Goal: Check status

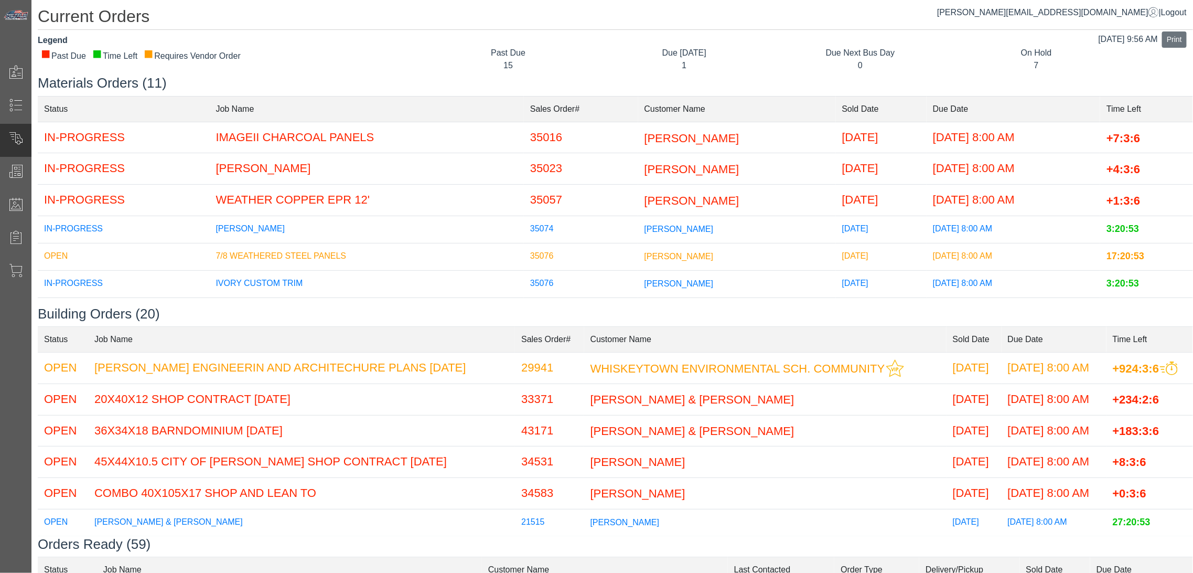
click at [420, 55] on div "Legend ■ Past Due ■ Time Left ■ Requires Vendor Order" at bounding box center [225, 54] width 390 height 41
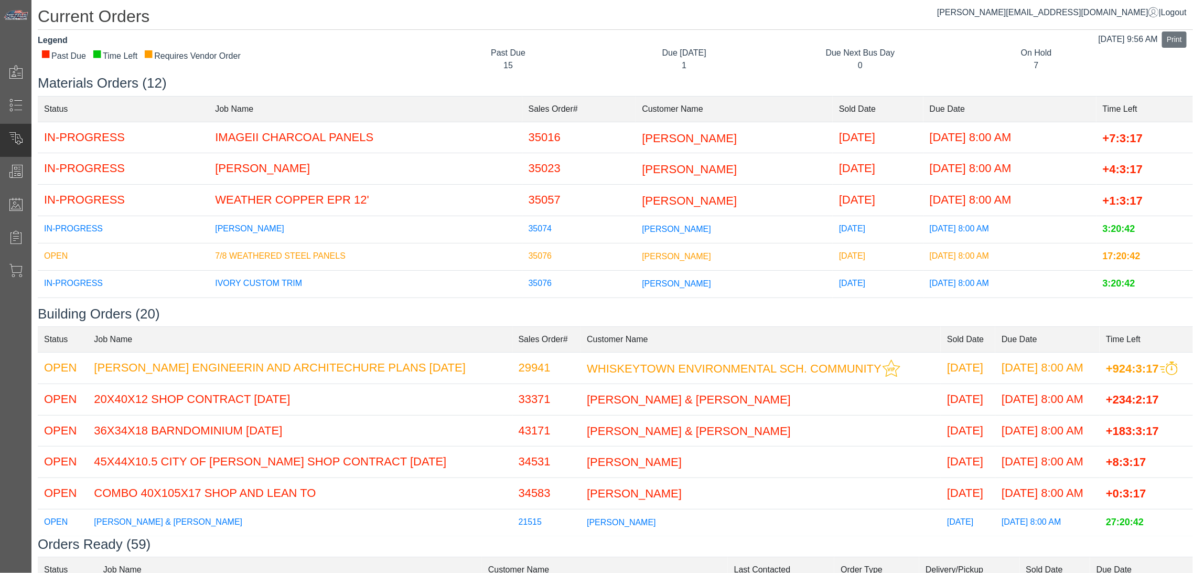
click at [334, 45] on div "Legend" at bounding box center [225, 40] width 374 height 13
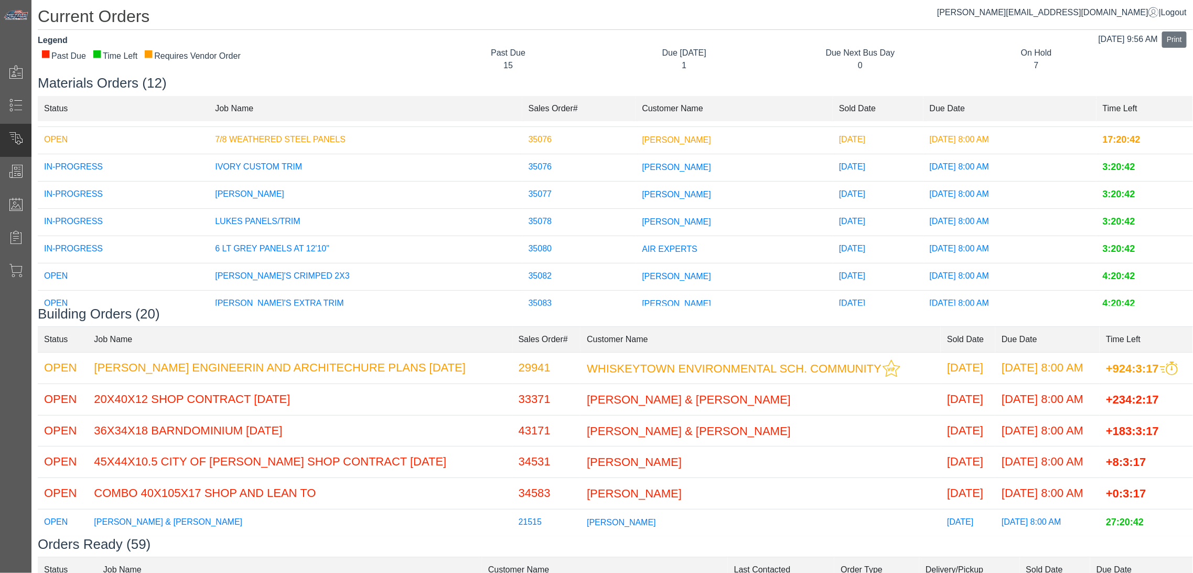
scroll to position [171, 0]
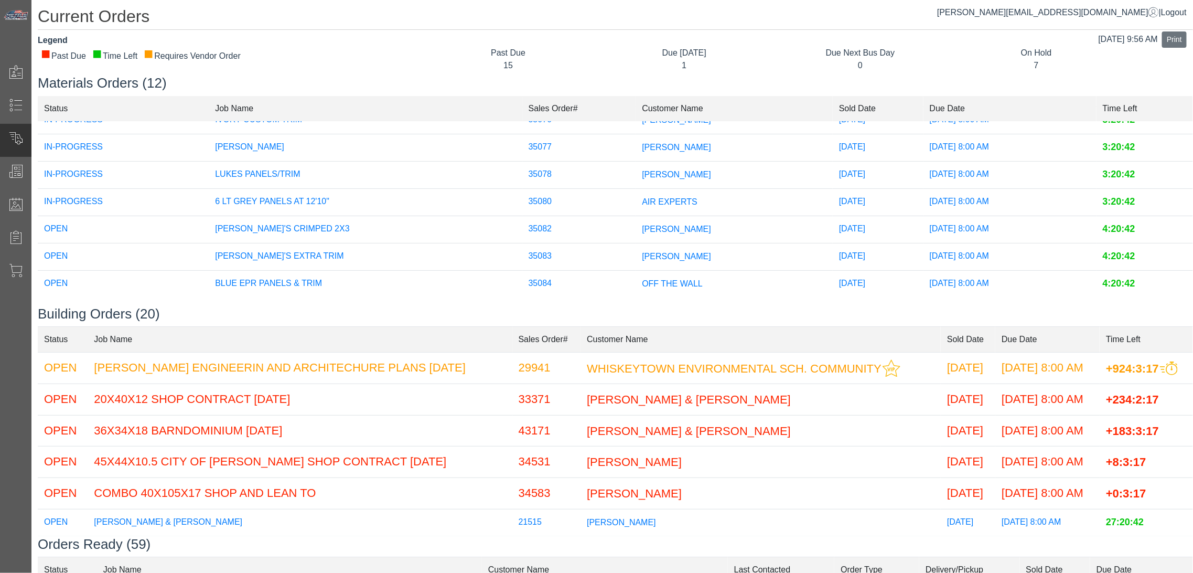
click at [642, 224] on span "[PERSON_NAME]" at bounding box center [676, 228] width 69 height 9
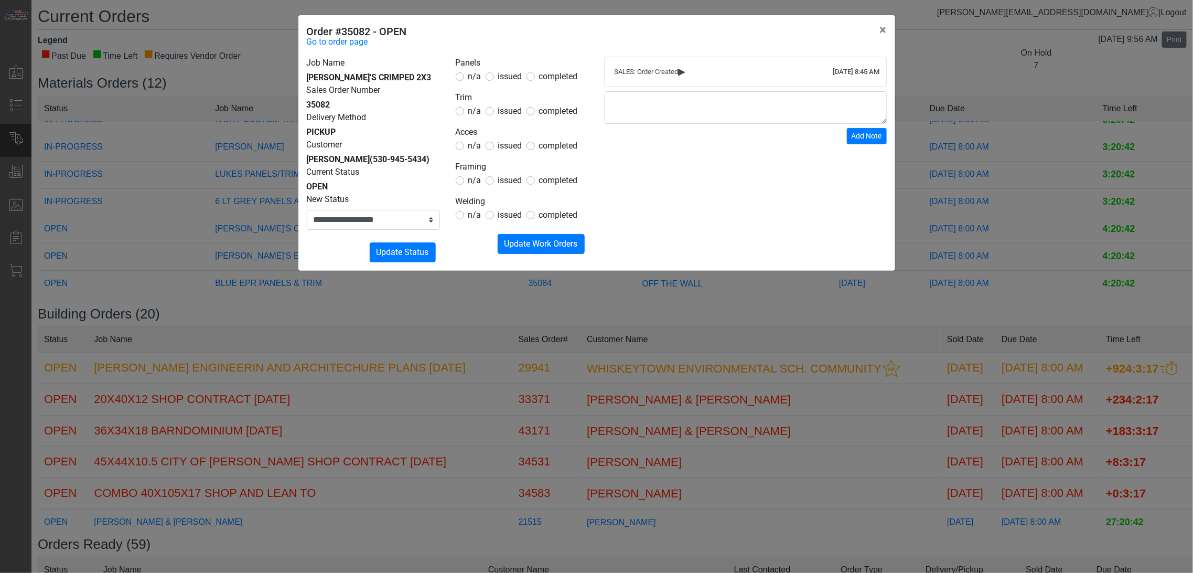
click at [508, 184] on span "issued" at bounding box center [510, 180] width 24 height 10
click at [500, 149] on span "issued" at bounding box center [510, 146] width 24 height 10
click at [470, 147] on span "n/a" at bounding box center [474, 146] width 13 height 10
click at [473, 112] on span "n/a" at bounding box center [474, 111] width 13 height 10
click at [473, 69] on legend "Panels" at bounding box center [522, 64] width 133 height 14
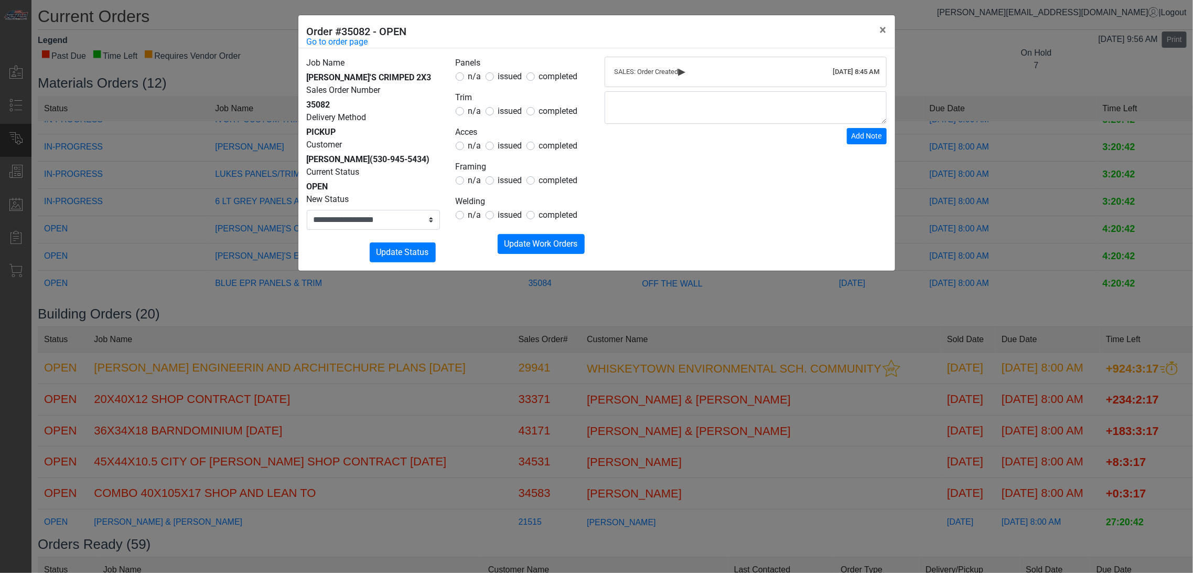
click at [475, 81] on span "n/a" at bounding box center [474, 76] width 13 height 10
click at [479, 211] on span "n/a" at bounding box center [474, 215] width 13 height 10
click at [549, 176] on span "completed" at bounding box center [558, 180] width 39 height 10
click at [535, 239] on span "Update Work Orders" at bounding box center [541, 244] width 73 height 10
click at [422, 227] on select "**********" at bounding box center [373, 220] width 133 height 20
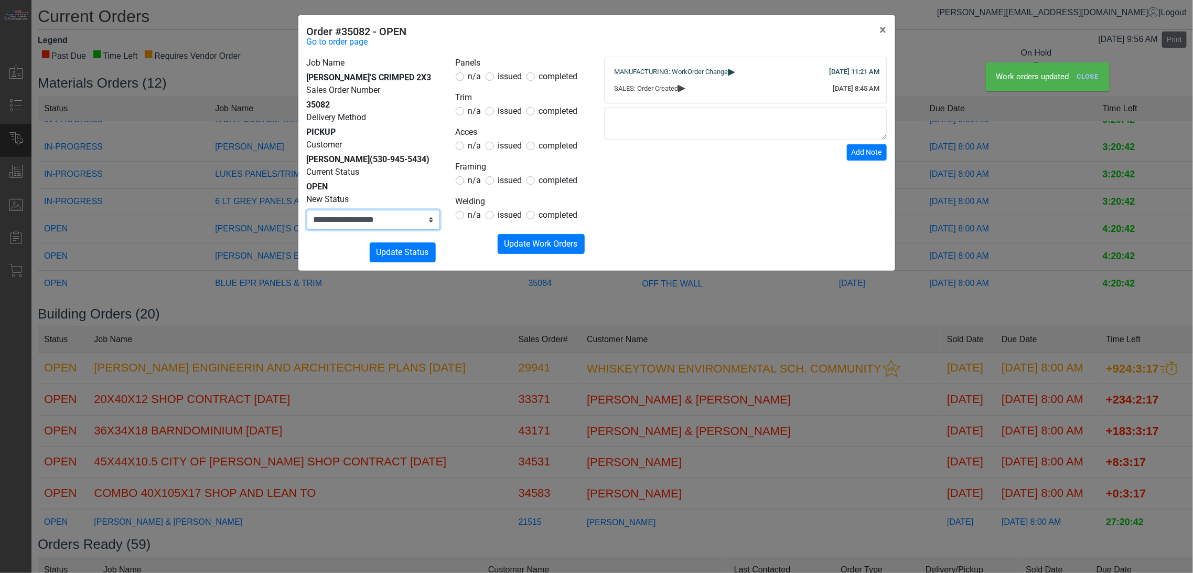
select select "*****"
click at [307, 210] on select "**********" at bounding box center [373, 220] width 133 height 20
click at [396, 250] on span "Update Status" at bounding box center [403, 252] width 52 height 10
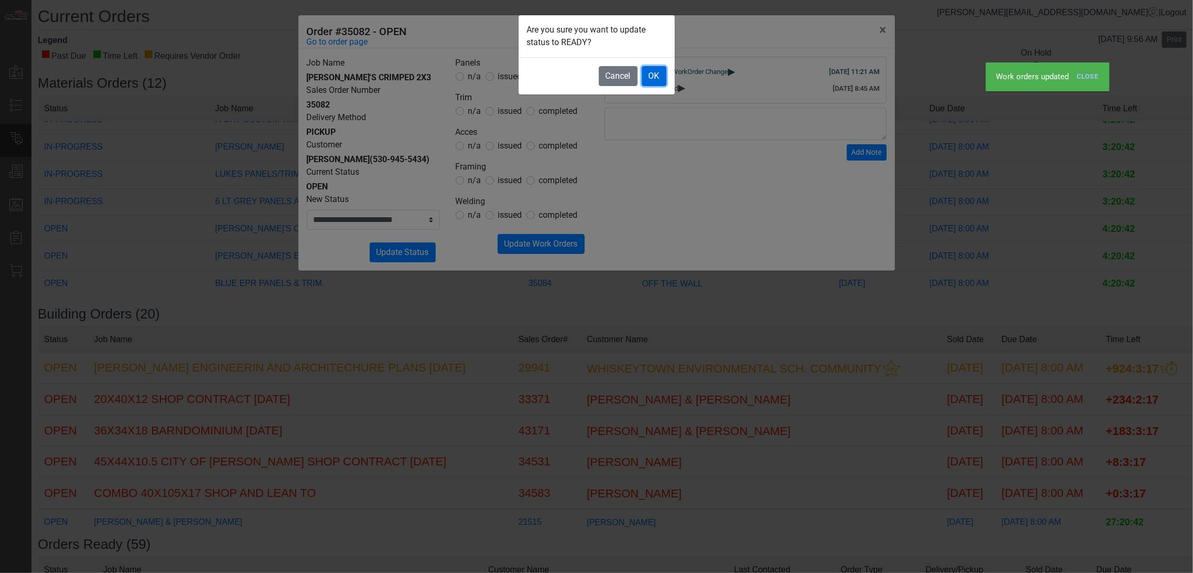
click at [646, 75] on button "OK" at bounding box center [654, 76] width 25 height 20
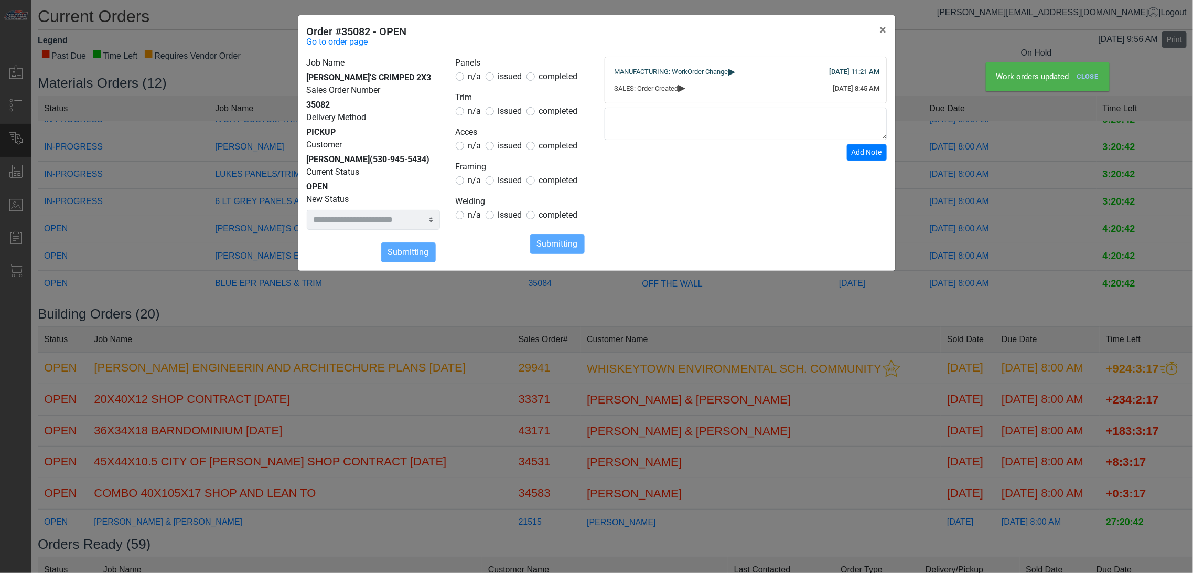
select select
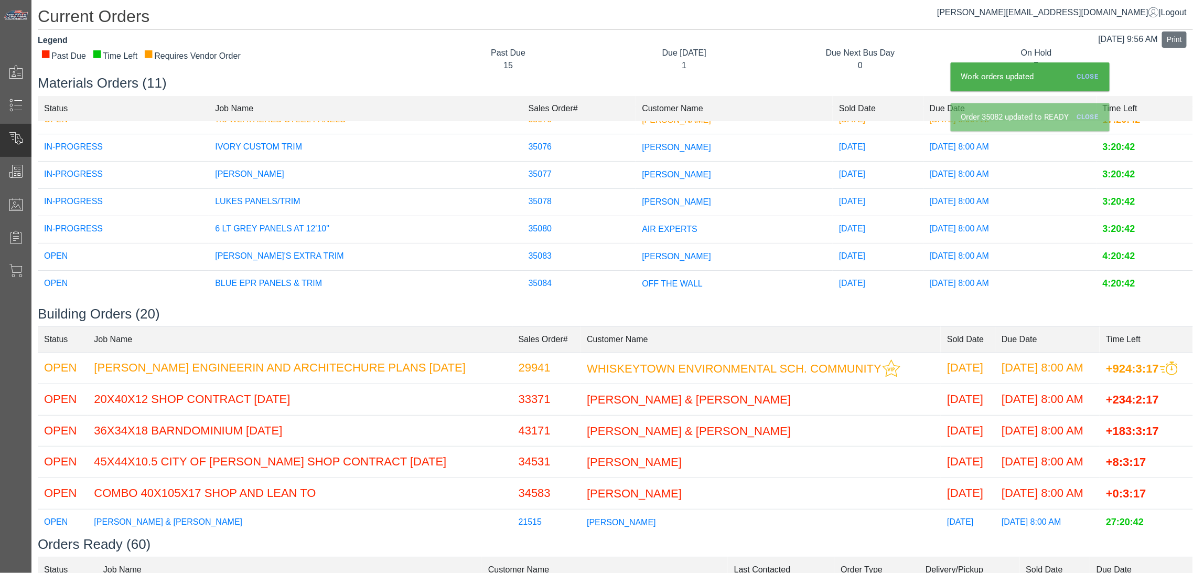
scroll to position [145, 0]
